Goal: Information Seeking & Learning: Learn about a topic

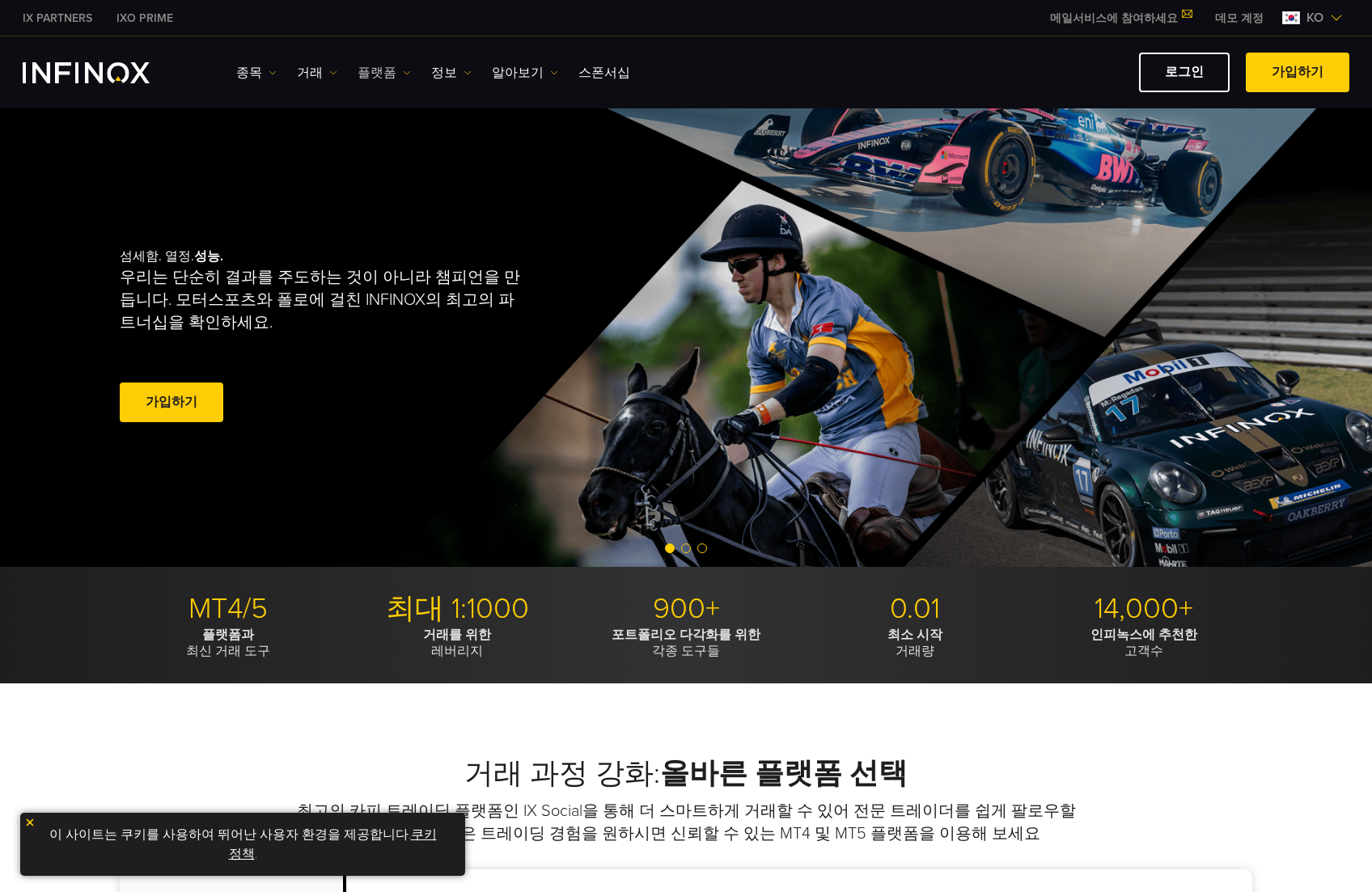
click at [392, 64] on link "플랫폼" at bounding box center [384, 72] width 53 height 20
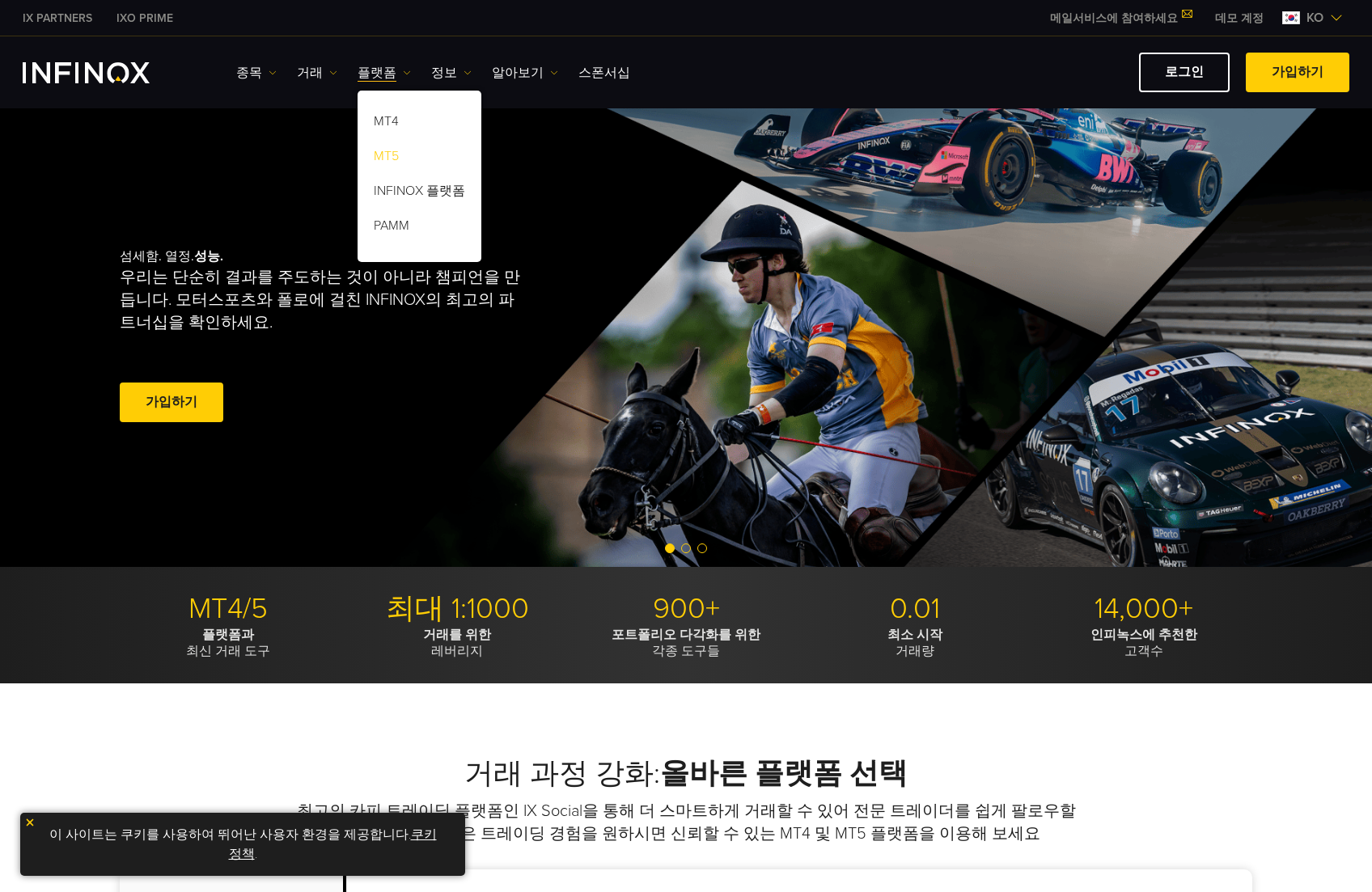
click at [391, 154] on link "MT5" at bounding box center [419, 158] width 124 height 35
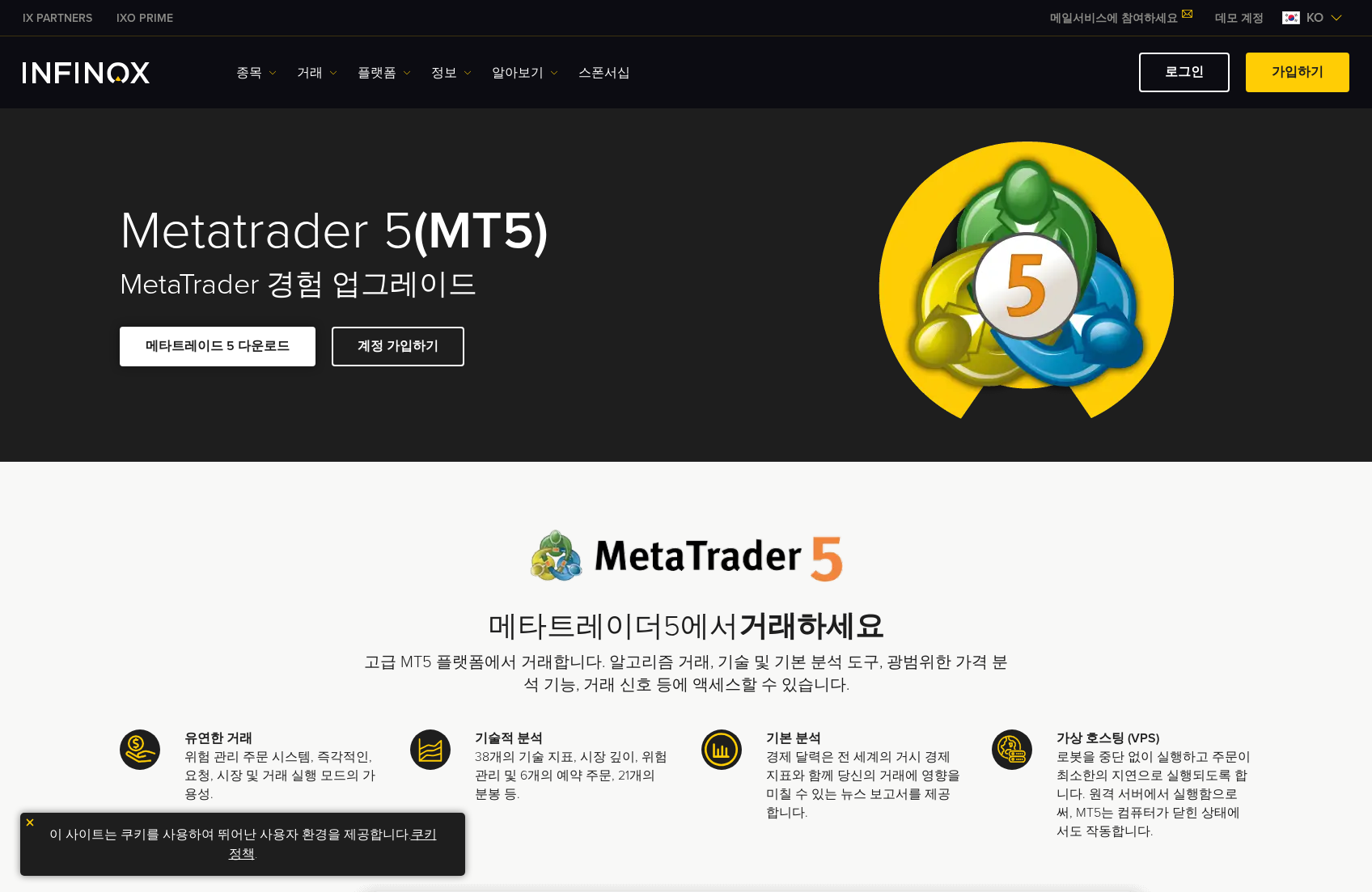
click at [218, 346] on span at bounding box center [218, 346] width 0 height 0
